Goal: Transaction & Acquisition: Purchase product/service

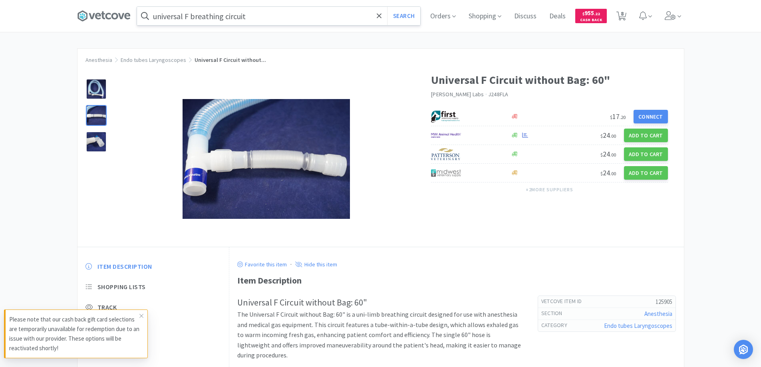
click at [272, 20] on input "universal F breathing circuit" at bounding box center [278, 16] width 283 height 18
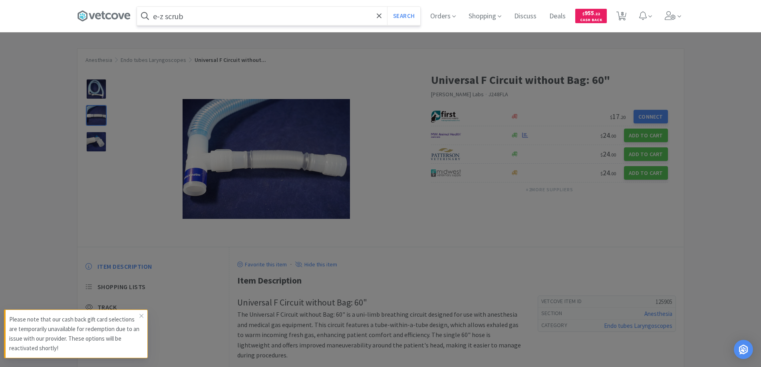
type input "e-z scrub"
click at [387, 7] on button "Search" at bounding box center [403, 16] width 33 height 18
select select "12"
select select "6"
select select "4"
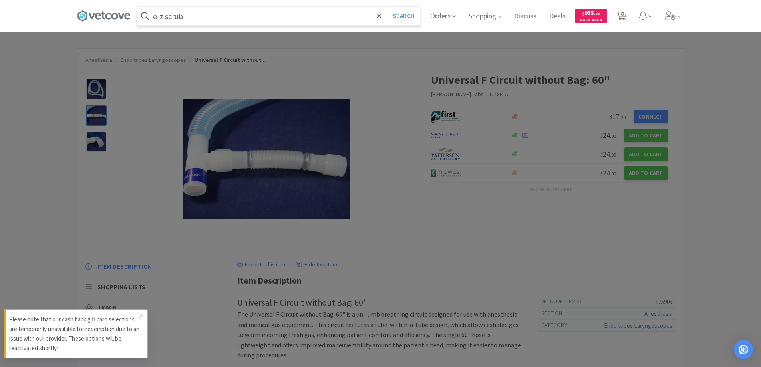
select select "4"
select select "50"
select select "6"
select select "1"
select select "10"
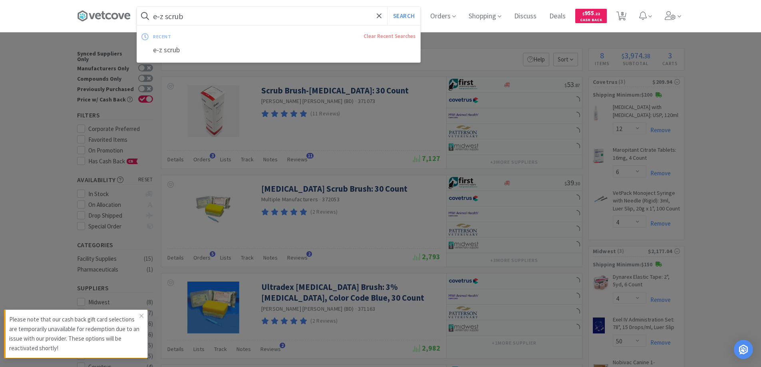
click at [160, 20] on input "e-z scrub" at bounding box center [278, 16] width 283 height 18
click at [159, 14] on input "e-z scrub" at bounding box center [278, 16] width 283 height 18
click at [153, 19] on span at bounding box center [145, 16] width 16 height 13
click at [157, 14] on input "e-z scrub" at bounding box center [278, 16] width 283 height 18
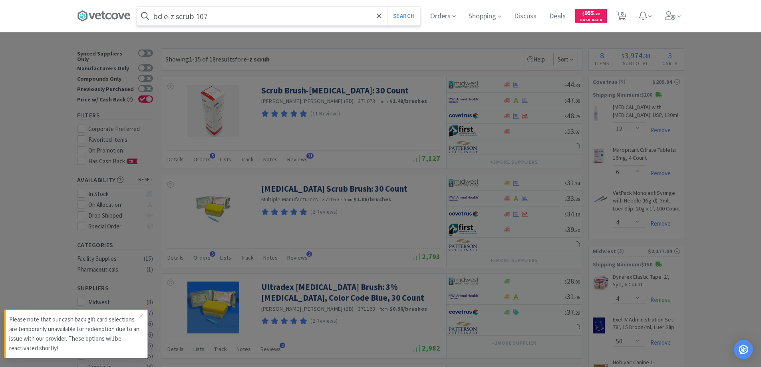
click at [387, 7] on button "Search" at bounding box center [403, 16] width 33 height 18
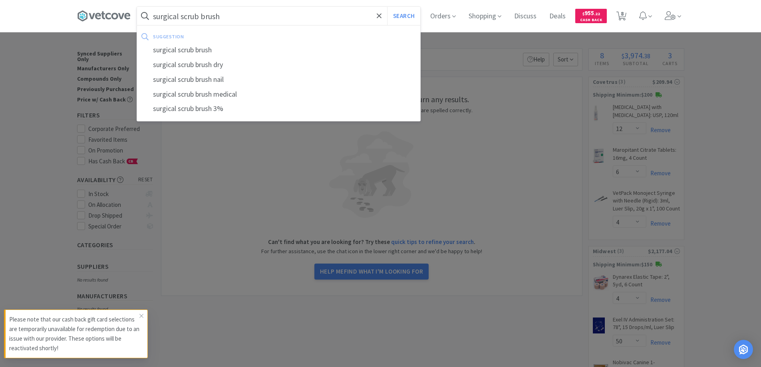
type input "surgical scrub brush"
click at [387, 7] on button "Search" at bounding box center [403, 16] width 33 height 18
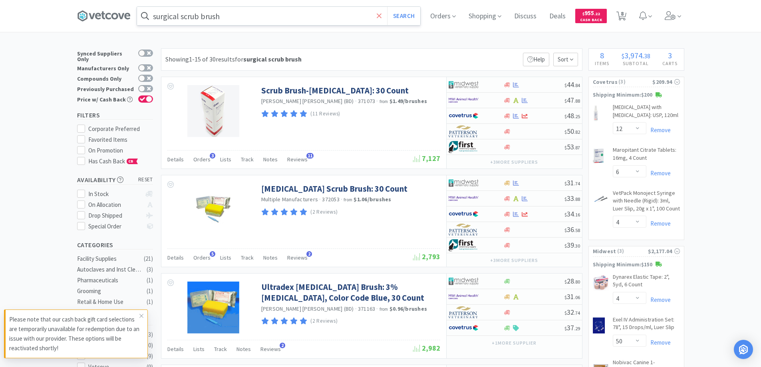
click at [381, 14] on icon at bounding box center [379, 16] width 5 height 8
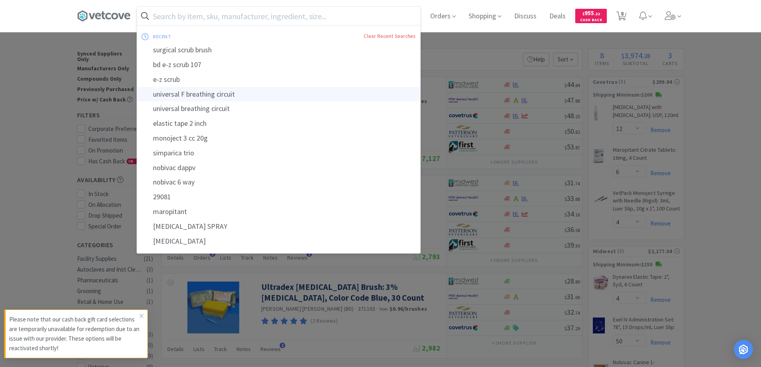
click at [201, 94] on div "universal F breathing circuit" at bounding box center [278, 94] width 283 height 15
type input "universal F breathing circuit"
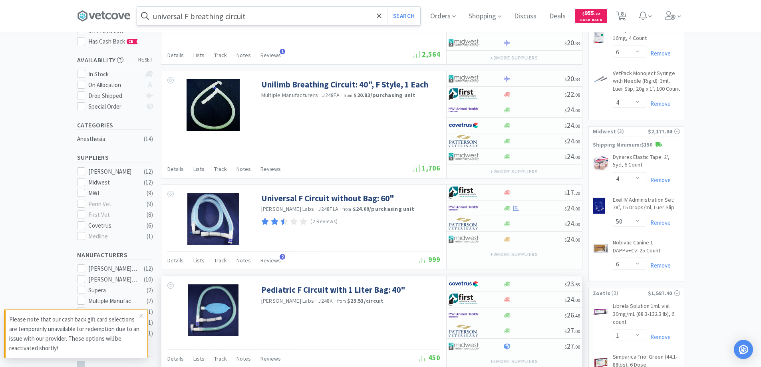
scroll to position [80, 0]
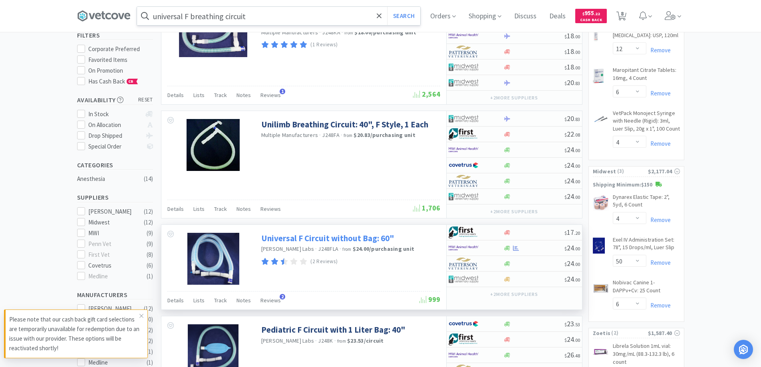
click at [359, 236] on link "Universal F Circuit without Bag: 60"" at bounding box center [327, 238] width 133 height 11
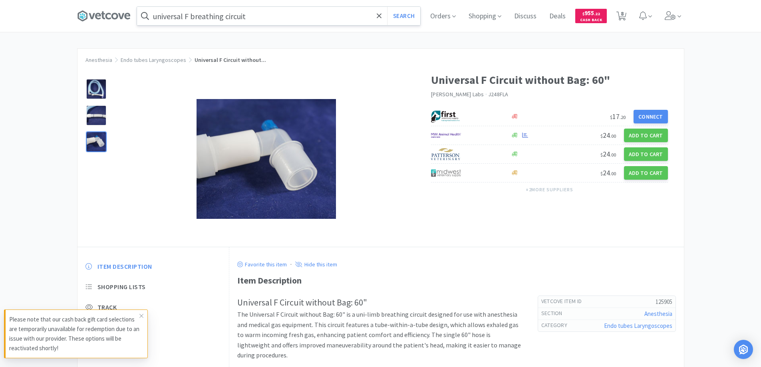
select select "12"
select select "6"
select select "4"
select select "50"
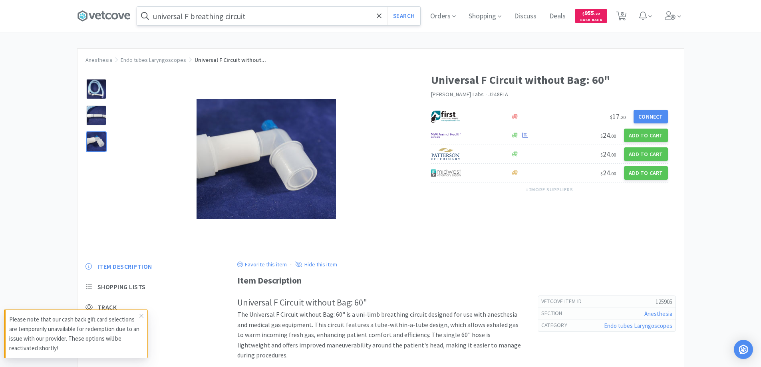
select select "6"
select select "1"
select select "10"
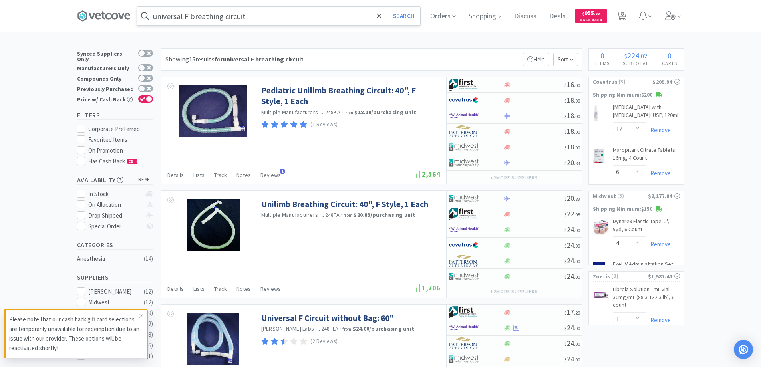
scroll to position [80, 0]
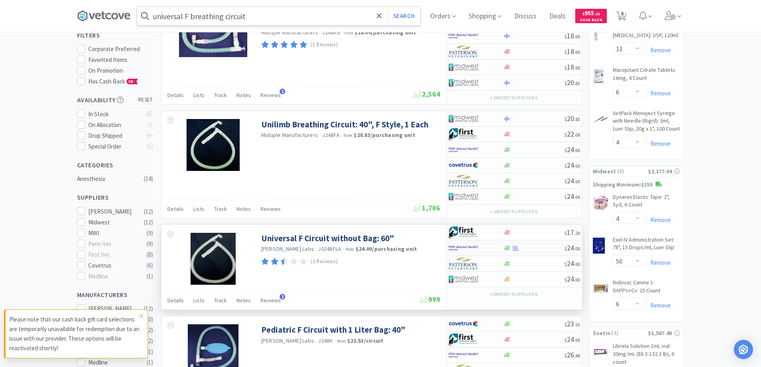
click at [539, 248] on div at bounding box center [533, 248] width 61 height 6
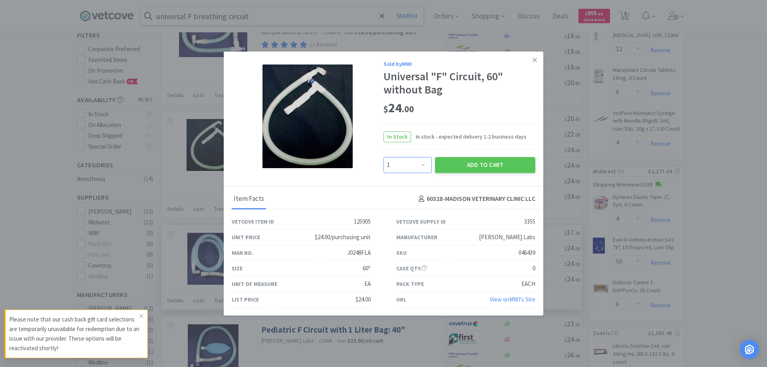
click at [420, 164] on select "Enter Quantity 1 2 3 4 5 6 7 8 9 10 11 12 13 14 15 16 17 18 19 20 Enter Quantity" at bounding box center [407, 165] width 48 height 16
select select "2"
click at [383, 157] on select "Enter Quantity 1 2 3 4 5 6 7 8 9 10 11 12 13 14 15 16 17 18 19 20 Enter Quantity" at bounding box center [407, 165] width 48 height 16
click at [485, 165] on button "Add to Cart" at bounding box center [485, 165] width 100 height 16
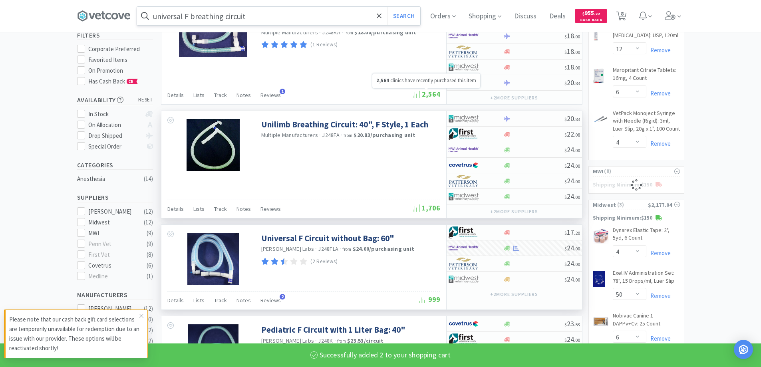
select select "2"
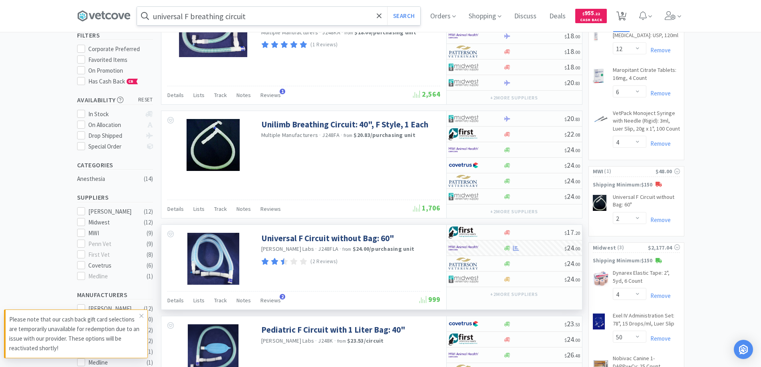
click at [622, 13] on icon at bounding box center [621, 16] width 10 height 9
select select "1"
select select "10"
select select "12"
select select "6"
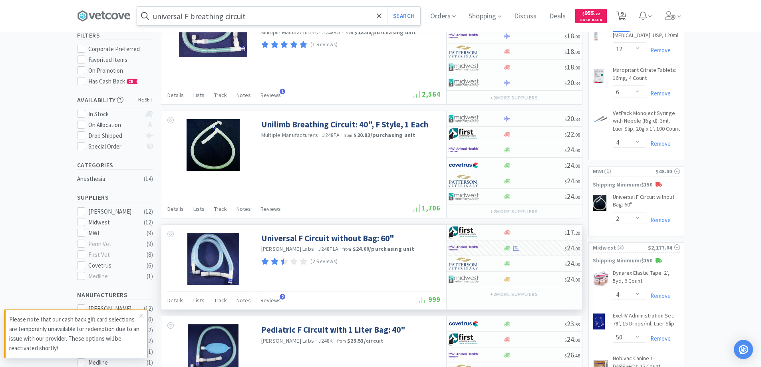
select select "4"
select select "2"
select select "4"
select select "50"
select select "6"
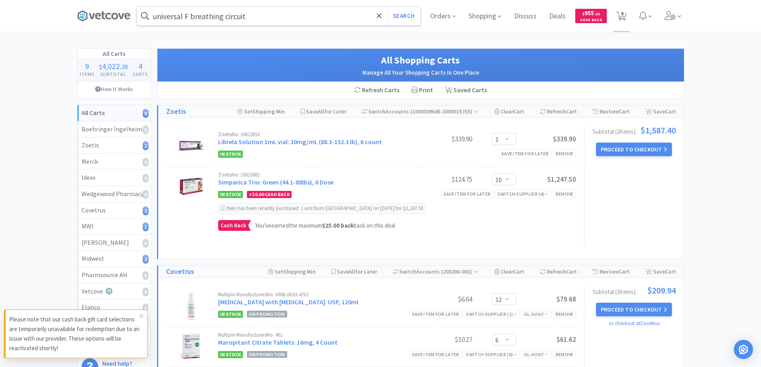
click at [252, 19] on input "universal F breathing circuit" at bounding box center [278, 16] width 283 height 18
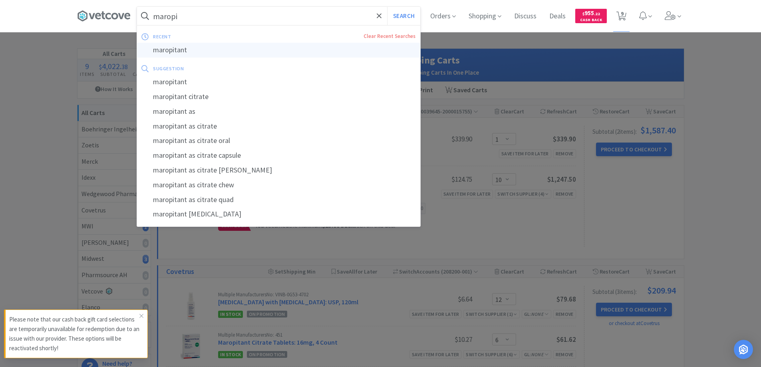
click at [179, 50] on div "maropitant" at bounding box center [278, 50] width 283 height 15
type input "maropitant"
select select "12"
select select "6"
select select "4"
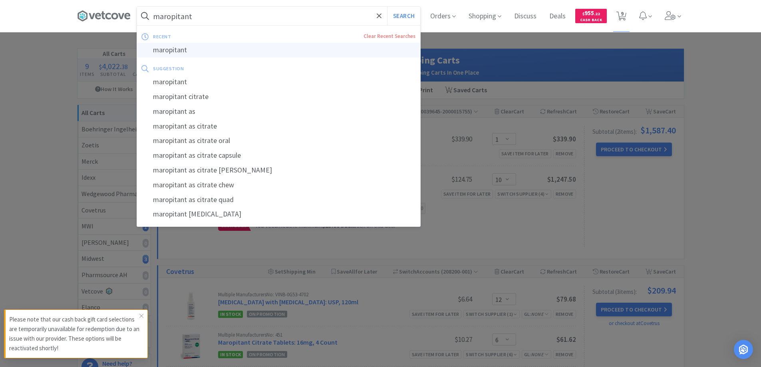
select select "2"
select select "4"
select select "50"
select select "6"
select select "1"
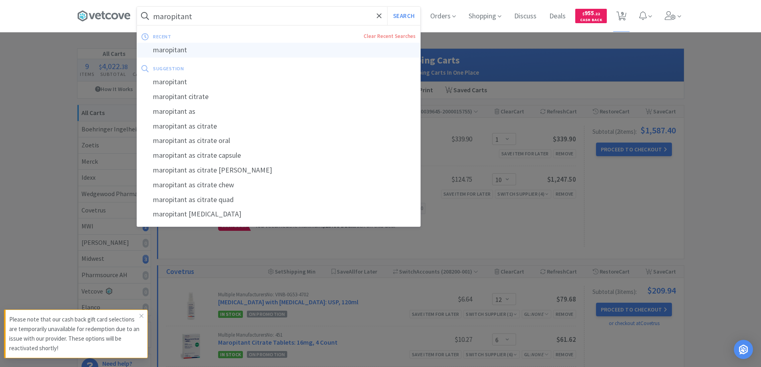
select select "10"
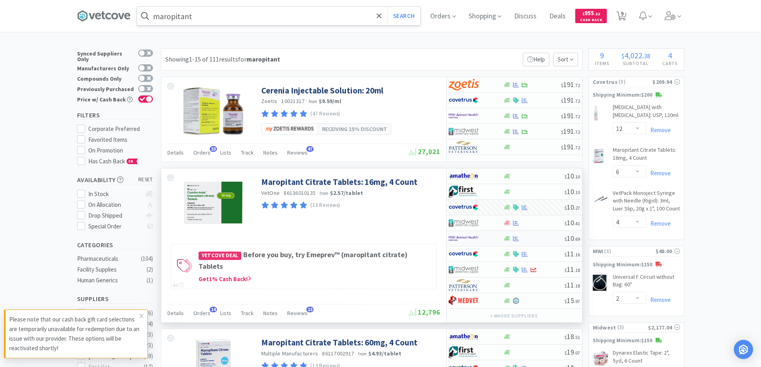
click at [543, 239] on div at bounding box center [533, 239] width 61 height 6
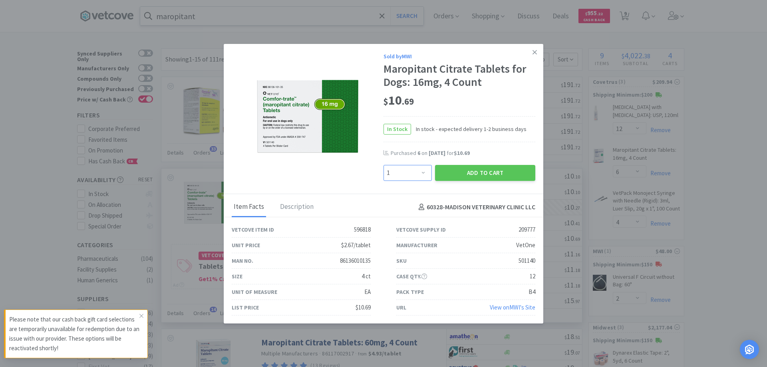
click at [420, 173] on select "Enter Quantity 1 2 3 4 5 6 7 8 9 10 11 12 13 14 15 16 17 18 19 20 Enter Quantity" at bounding box center [407, 173] width 48 height 16
select select "6"
click at [383, 165] on select "Enter Quantity 1 2 3 4 5 6 7 8 9 10 11 12 13 14 15 16 17 18 19 20 Enter Quantity" at bounding box center [407, 173] width 48 height 16
click at [481, 172] on button "Add to Cart" at bounding box center [485, 173] width 100 height 16
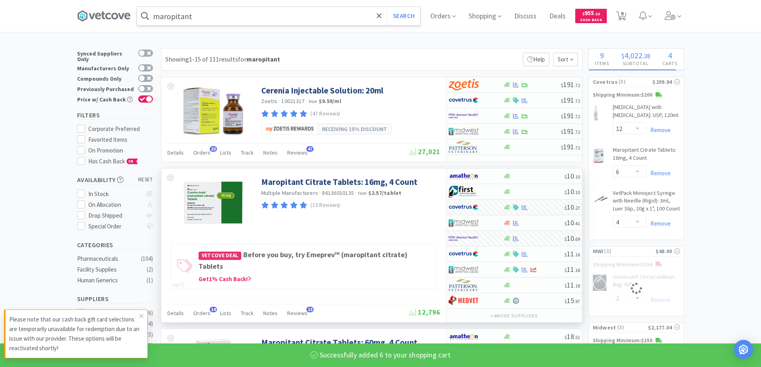
select select "6"
select select "2"
click at [623, 17] on span "10" at bounding box center [623, 14] width 6 height 32
select select "1"
select select "10"
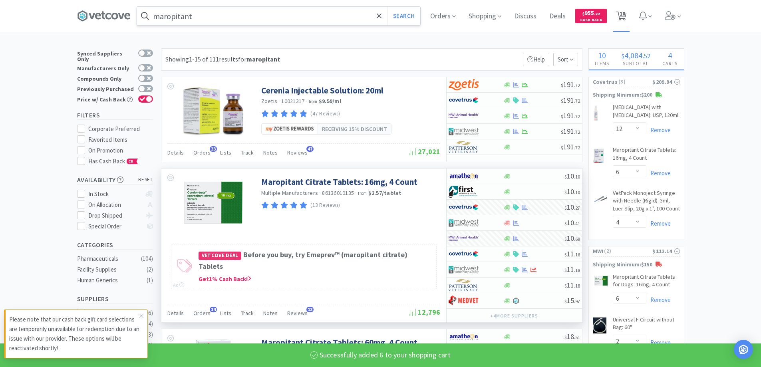
select select "12"
select select "6"
select select "4"
select select "6"
select select "2"
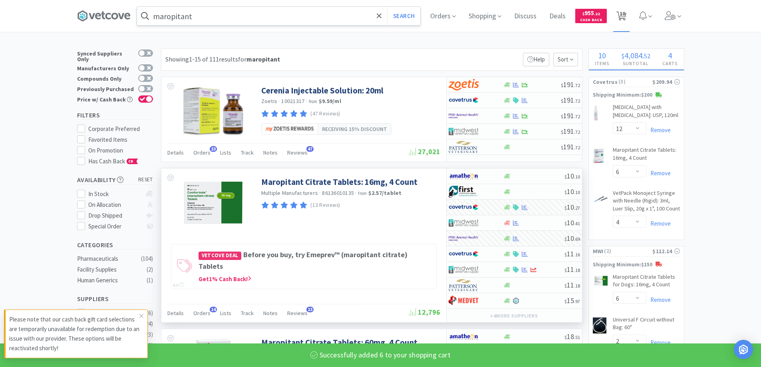
select select "4"
select select "50"
select select "6"
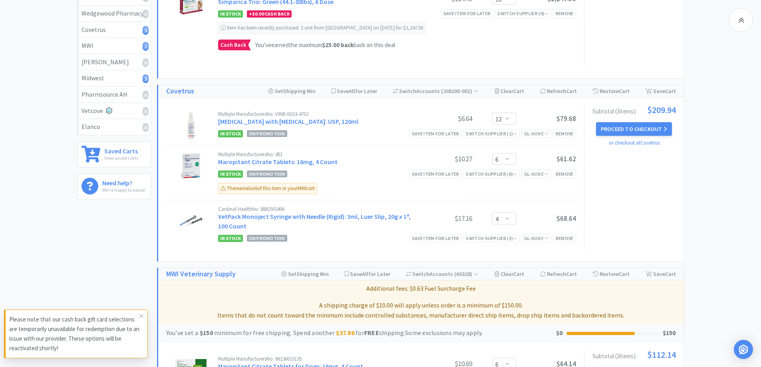
scroll to position [200, 0]
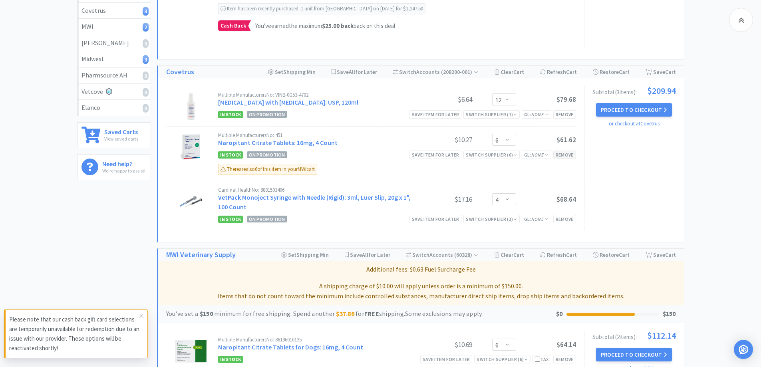
click at [564, 157] on div "Remove" at bounding box center [564, 155] width 23 height 8
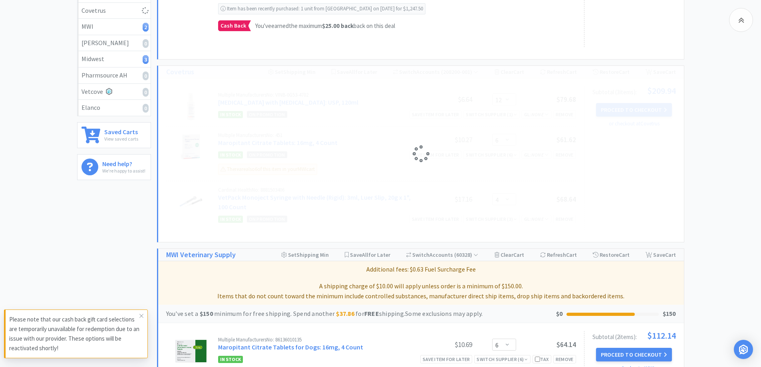
select select "4"
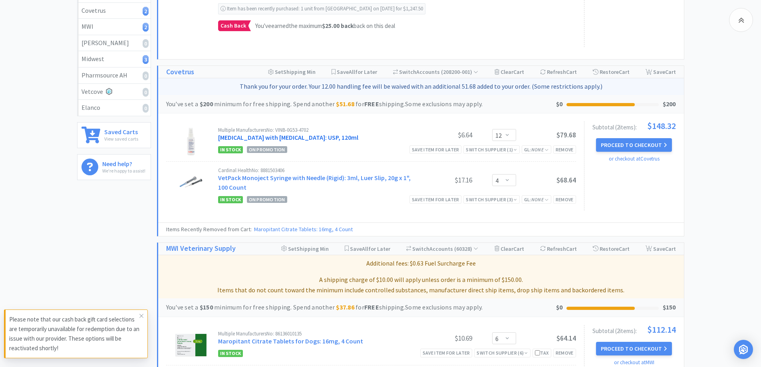
click at [301, 138] on link "[MEDICAL_DATA] with [MEDICAL_DATA]: USP, 120ml" at bounding box center [288, 137] width 140 height 8
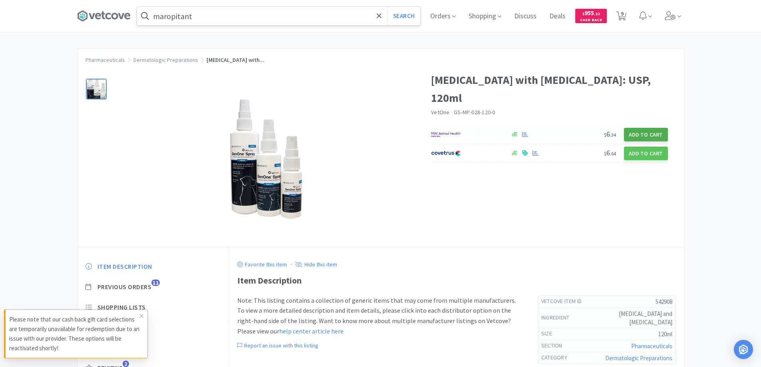
click at [637, 135] on button "Add to Cart" at bounding box center [646, 135] width 44 height 14
select select "1"
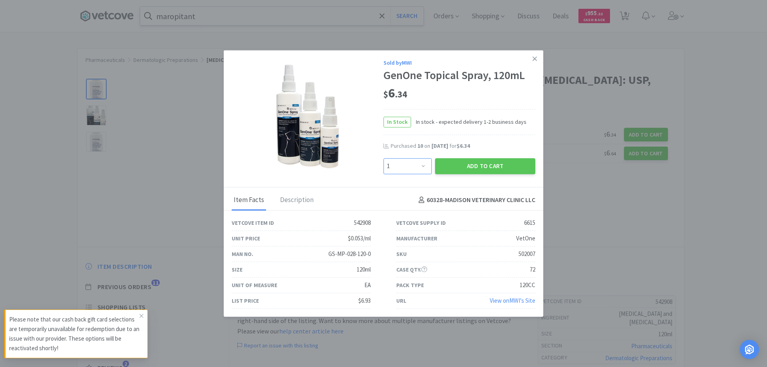
click at [426, 169] on select "Enter Quantity 1 2 3 4 5 6 7 8 9 10 11 12 13 14 15 16 17 18 19 20 Enter Quantity" at bounding box center [407, 166] width 48 height 16
click at [532, 62] on icon at bounding box center [534, 58] width 4 height 7
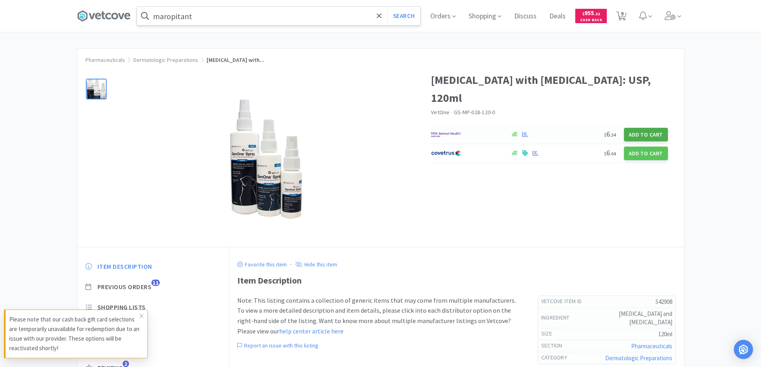
click at [638, 135] on button "Add to Cart" at bounding box center [646, 135] width 44 height 14
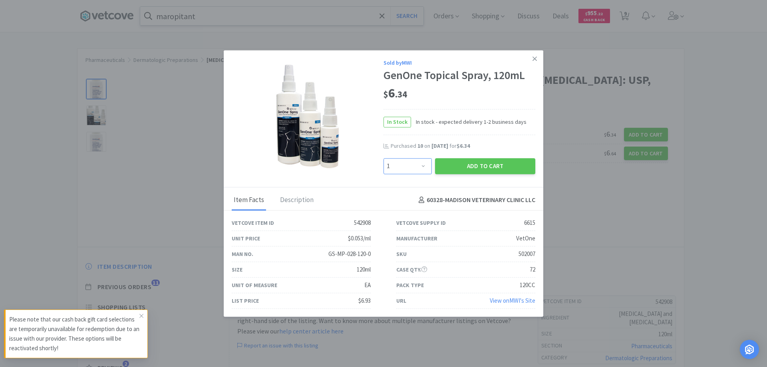
click at [423, 167] on select "Enter Quantity 1 2 3 4 5 6 7 8 9 10 11 12 13 14 15 16 17 18 19 20 Enter Quantity" at bounding box center [407, 166] width 48 height 16
select select "12"
click at [383, 158] on select "Enter Quantity 1 2 3 4 5 6 7 8 9 10 11 12 13 14 15 16 17 18 19 20 Enter Quantity" at bounding box center [407, 166] width 48 height 16
click at [459, 163] on button "Add to Cart" at bounding box center [485, 166] width 100 height 16
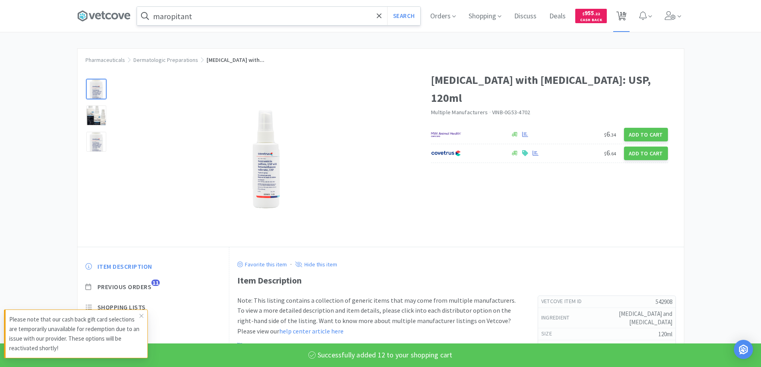
click at [623, 15] on span "10" at bounding box center [623, 14] width 6 height 32
select select "1"
select select "10"
select select "12"
select select "4"
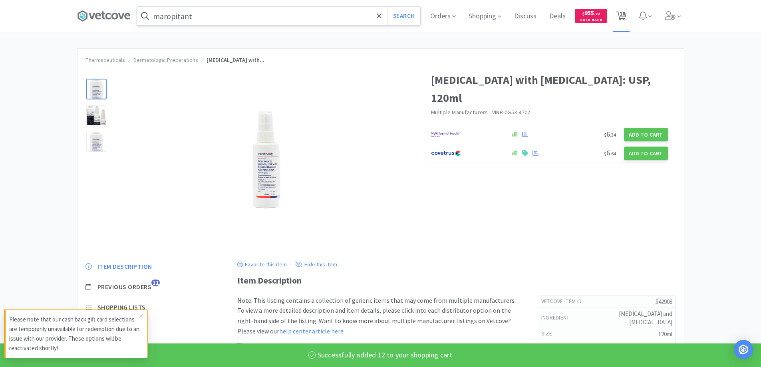
select select "12"
select select "6"
select select "2"
select select "4"
select select "50"
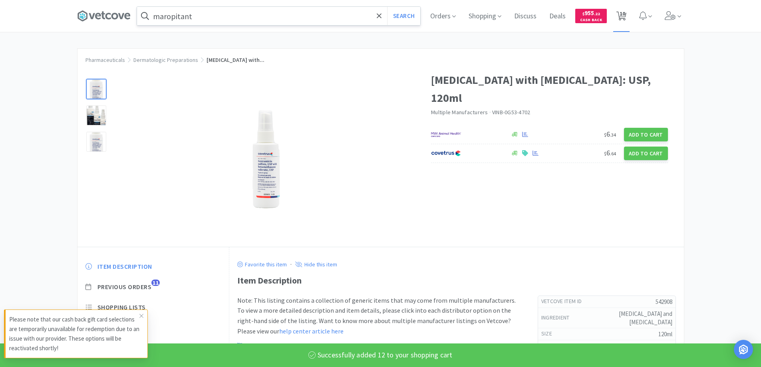
select select "6"
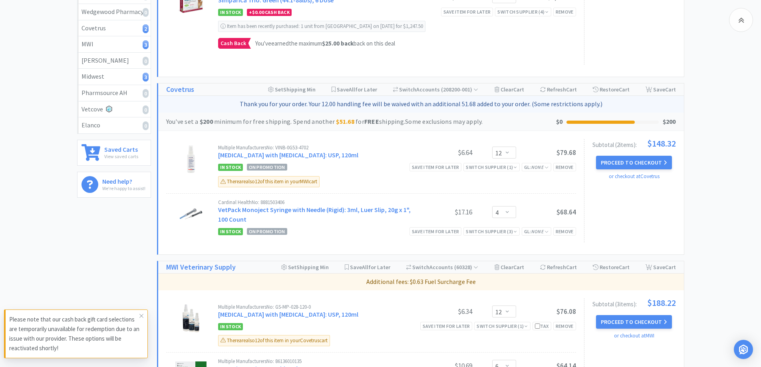
scroll to position [200, 0]
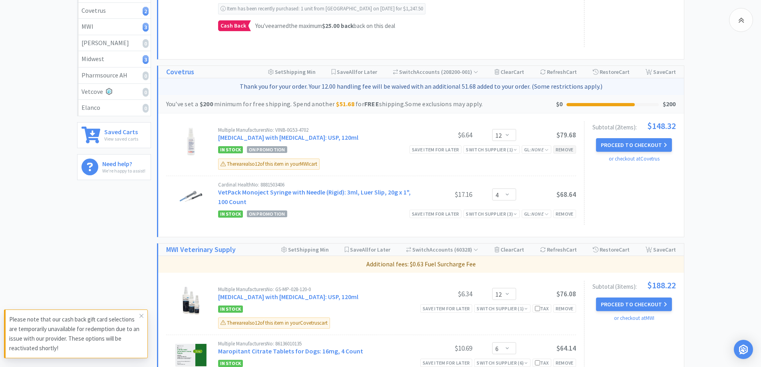
click at [567, 150] on div "Remove" at bounding box center [564, 149] width 23 height 8
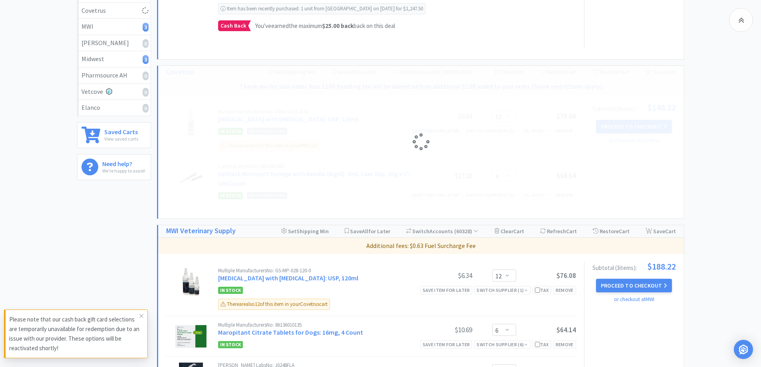
select select "4"
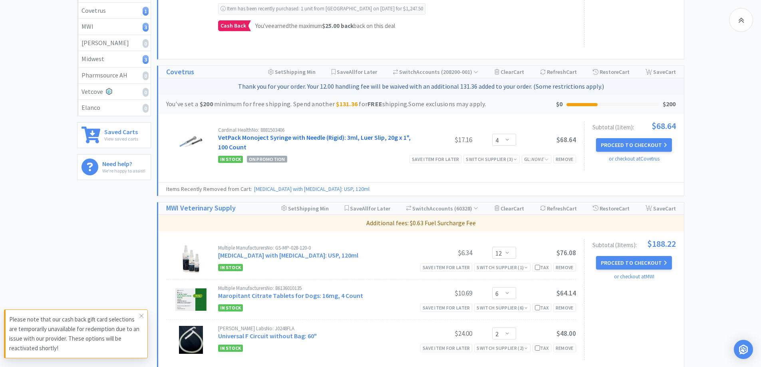
click at [325, 136] on link "VetPack Monoject Syringe with Needle (Rigid): 3ml, Luer Slip, 20g x 1", 100 Cou…" at bounding box center [314, 142] width 193 height 18
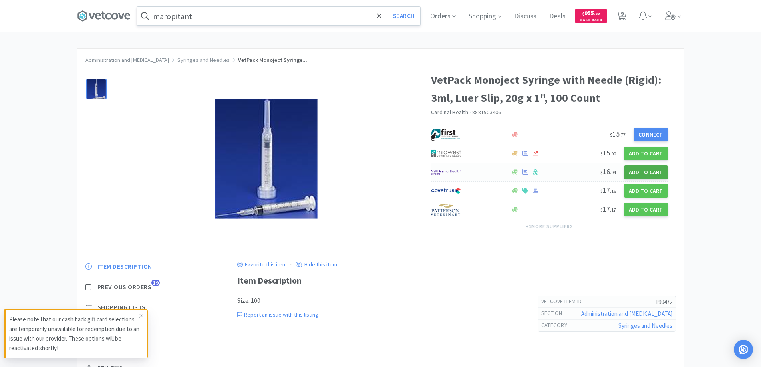
click at [634, 170] on button "Add to Cart" at bounding box center [646, 172] width 44 height 14
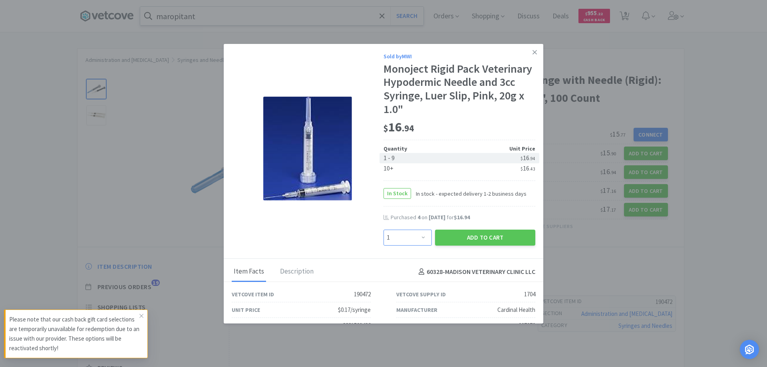
click at [418, 237] on select "Enter Quantity 1 2 3 4 5 6 7 8 9 10 11 12 13 14 15 16 17 18 19 20 Enter Quantity" at bounding box center [407, 238] width 48 height 16
select select "4"
click at [383, 230] on select "Enter Quantity 1 2 3 4 5 6 7 8 9 10 11 12 13 14 15 16 17 18 19 20 Enter Quantity" at bounding box center [407, 238] width 48 height 16
click at [487, 233] on button "Add to Cart" at bounding box center [485, 238] width 100 height 16
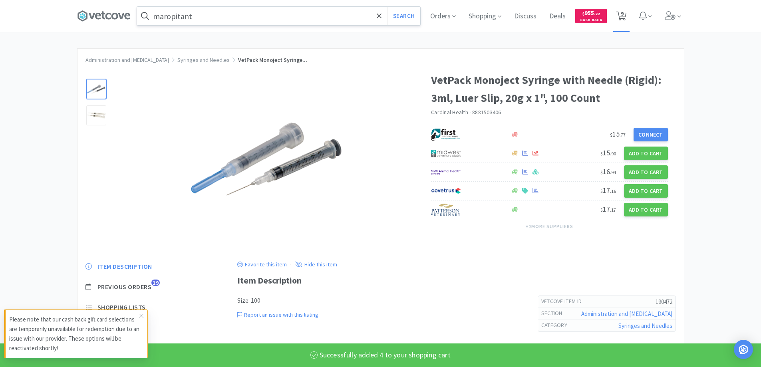
click at [621, 15] on icon at bounding box center [621, 16] width 10 height 9
select select "1"
select select "10"
select select "4"
select select "12"
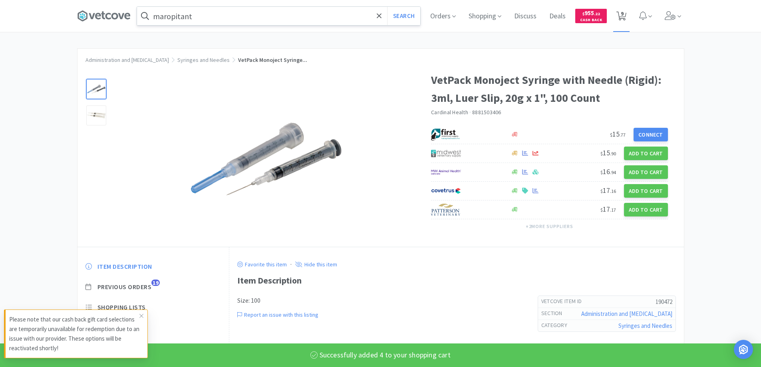
select select "6"
select select "2"
select select "4"
select select "50"
select select "6"
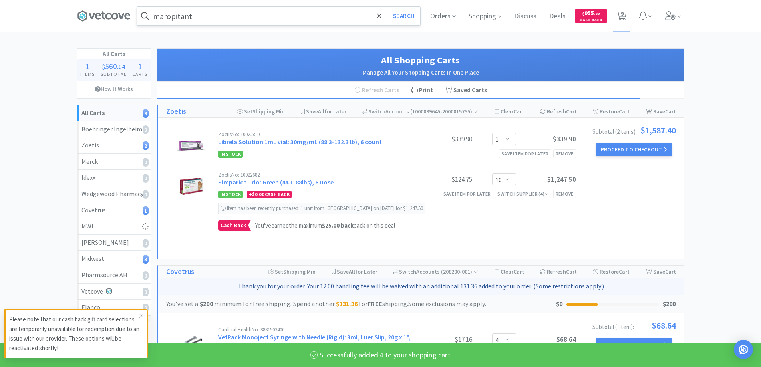
select select "4"
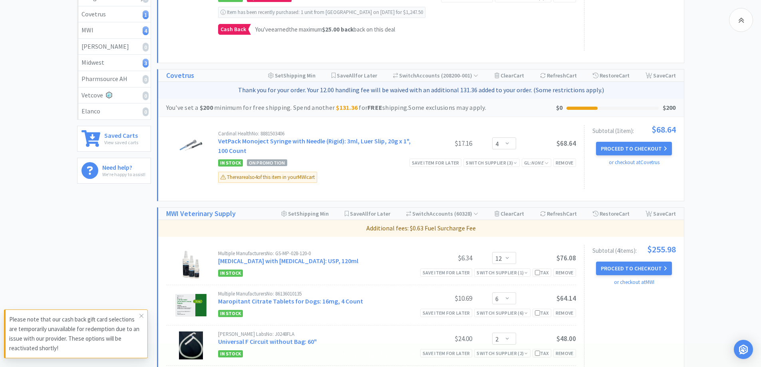
scroll to position [200, 0]
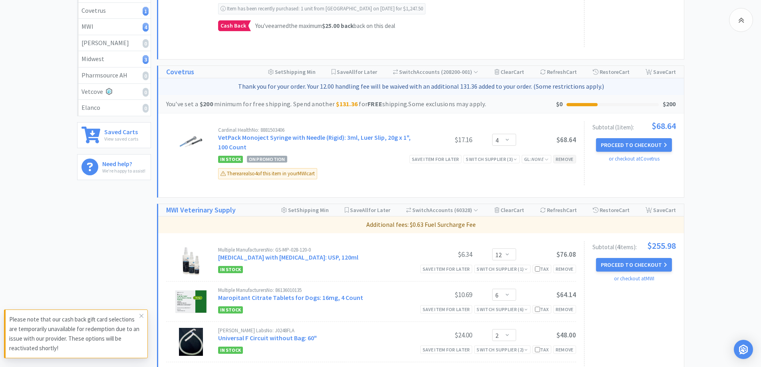
click at [567, 162] on div "Remove" at bounding box center [564, 159] width 23 height 8
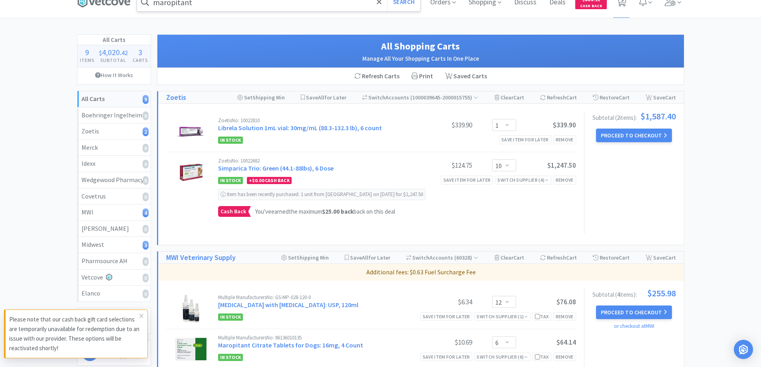
scroll to position [0, 0]
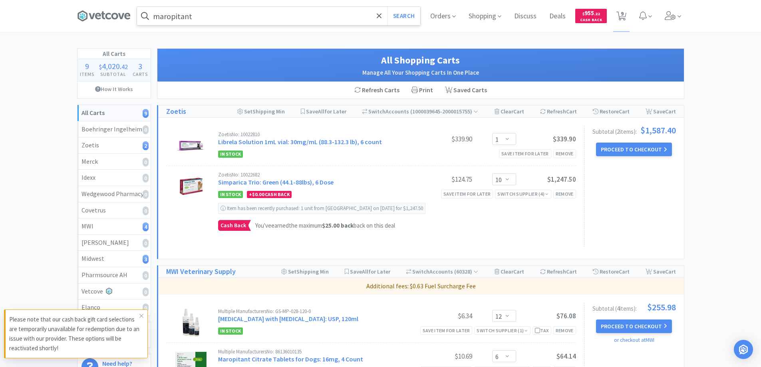
click at [229, 16] on input "maropitant" at bounding box center [278, 16] width 283 height 18
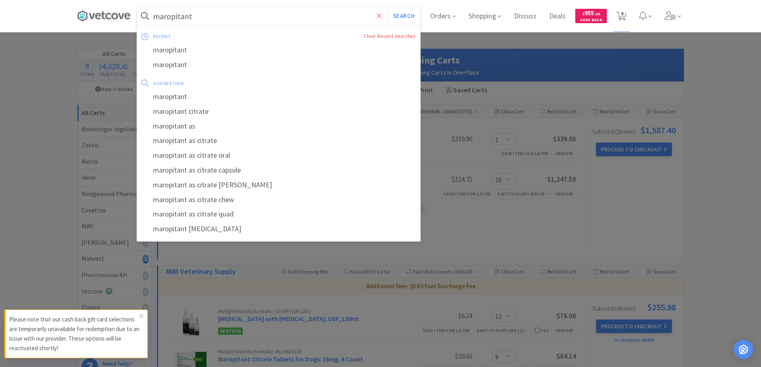
click at [378, 18] on icon at bounding box center [379, 16] width 5 height 8
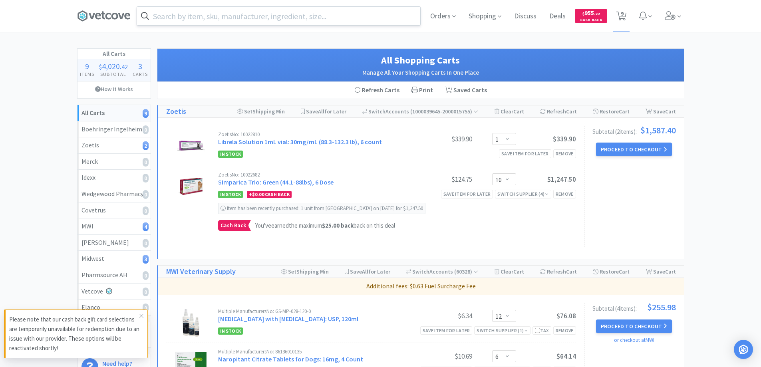
click at [488, 41] on div at bounding box center [380, 183] width 761 height 367
click at [624, 144] on button "Proceed to Checkout" at bounding box center [634, 150] width 76 height 14
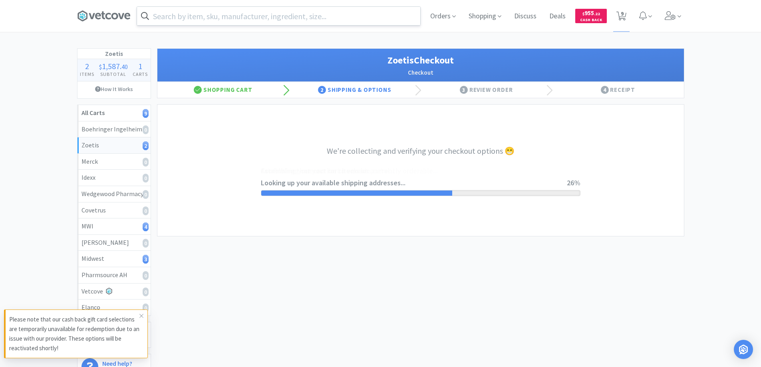
select select "invoice"
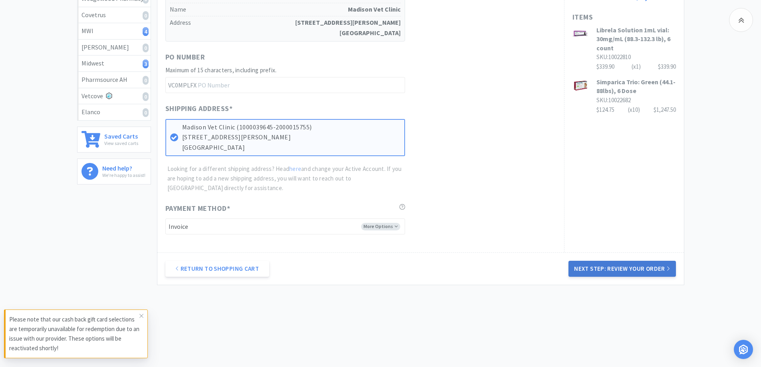
click at [626, 268] on button "Next Step: Review Your Order" at bounding box center [621, 269] width 107 height 16
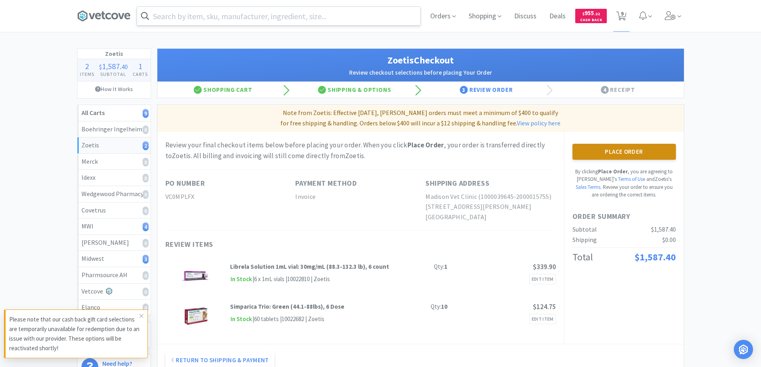
click at [608, 155] on button "Place Order" at bounding box center [623, 152] width 103 height 16
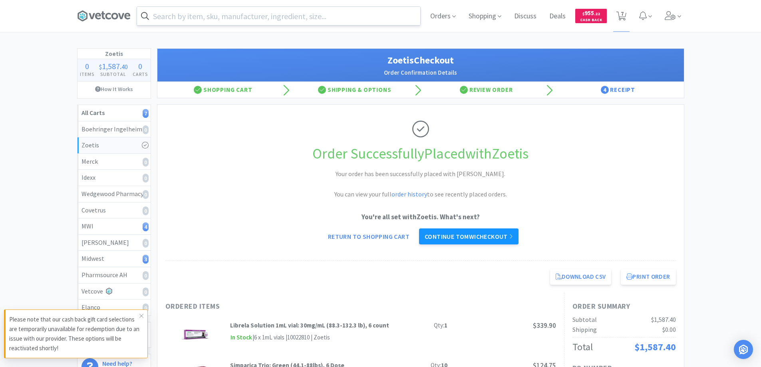
click at [506, 233] on link "Continue to MWI checkout" at bounding box center [468, 236] width 99 height 16
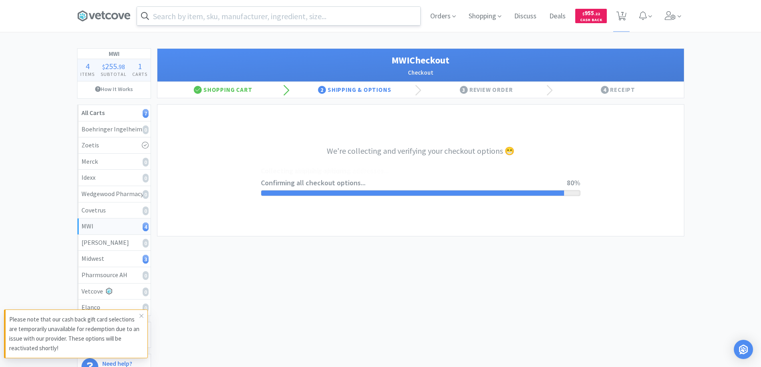
select select "STD_"
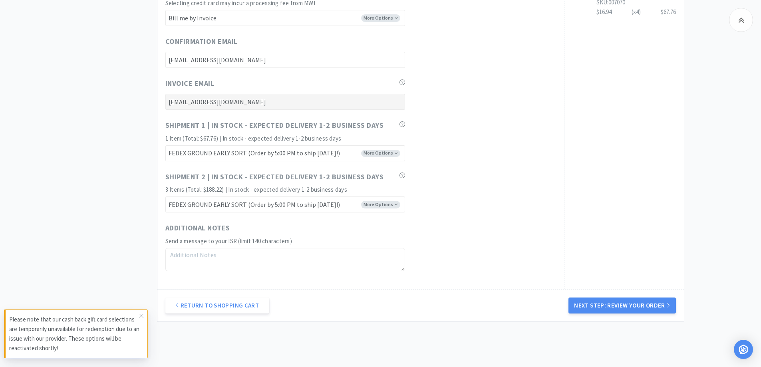
scroll to position [433, 0]
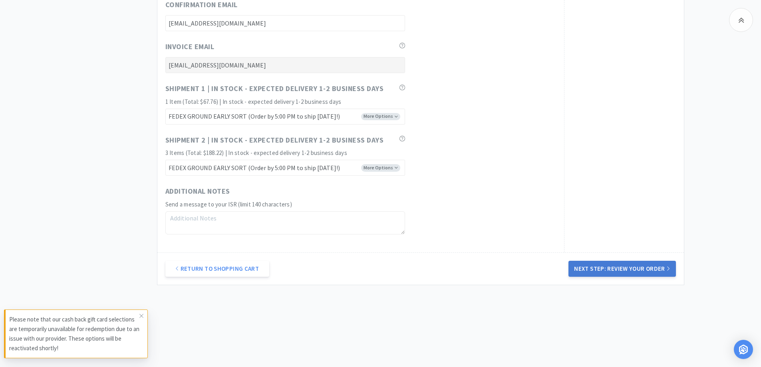
click at [631, 272] on button "Next Step: Review Your Order" at bounding box center [621, 269] width 107 height 16
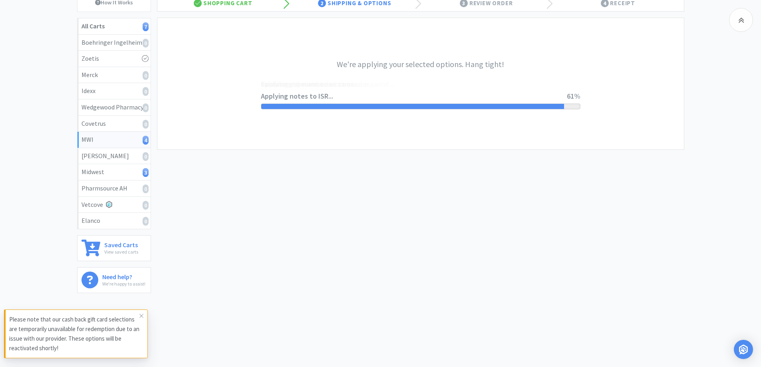
scroll to position [0, 0]
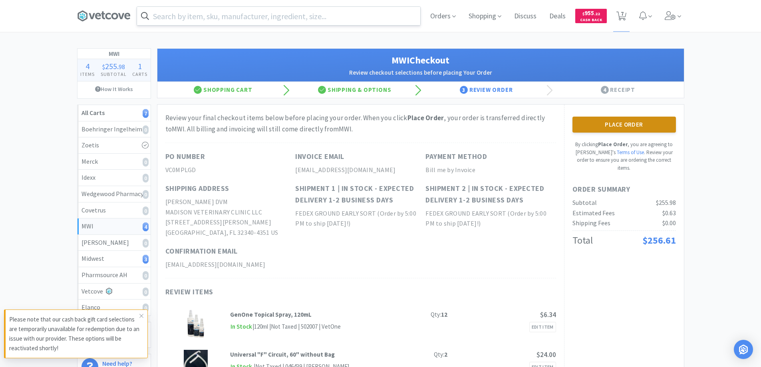
click at [604, 122] on button "Place Order" at bounding box center [623, 125] width 103 height 16
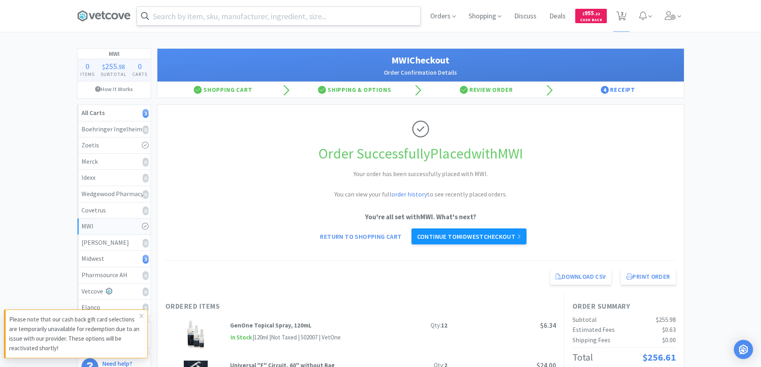
drag, startPoint x: 513, startPoint y: 236, endPoint x: 498, endPoint y: 237, distance: 15.6
click at [513, 237] on link "Continue to Midwest checkout" at bounding box center [468, 236] width 115 height 16
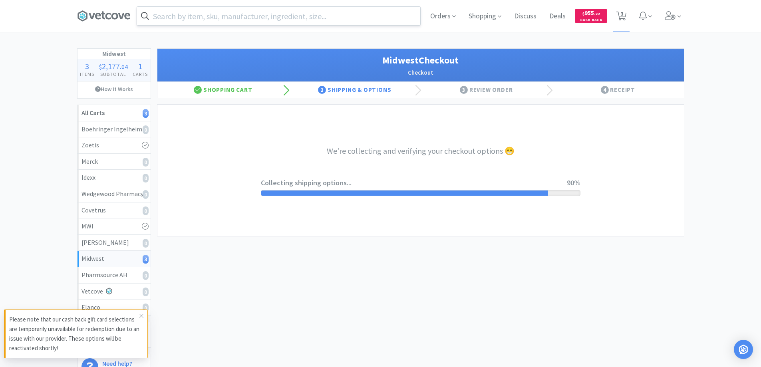
select select "3"
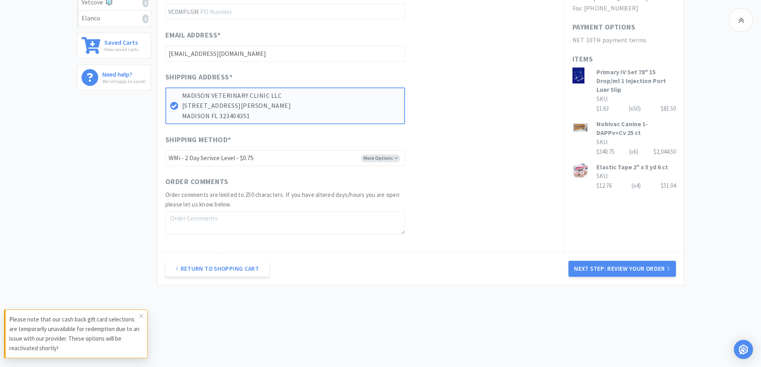
click at [638, 264] on button "Next Step: Review Your Order" at bounding box center [621, 269] width 107 height 16
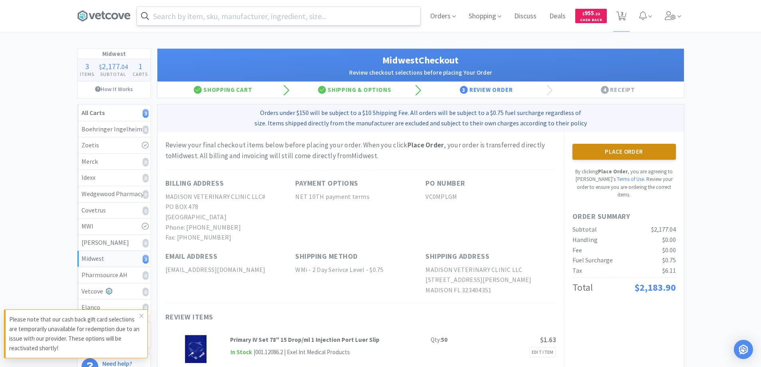
click at [631, 151] on button "Place Order" at bounding box center [623, 152] width 103 height 16
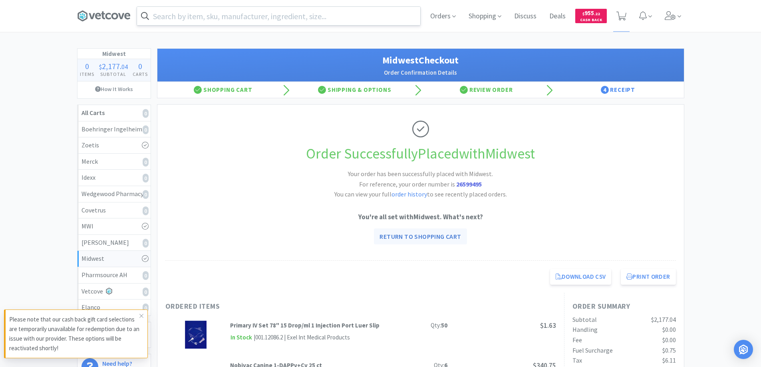
click at [437, 239] on link "Return to Shopping Cart" at bounding box center [420, 236] width 93 height 16
